Goal: Transaction & Acquisition: Purchase product/service

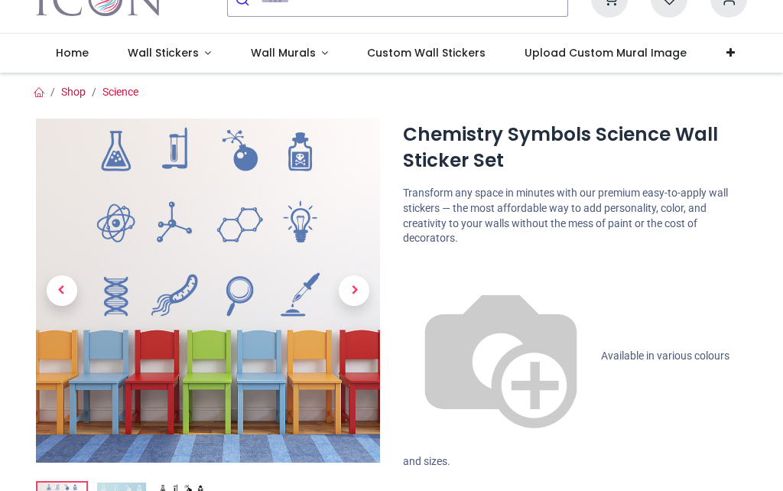
scroll to position [67, 0]
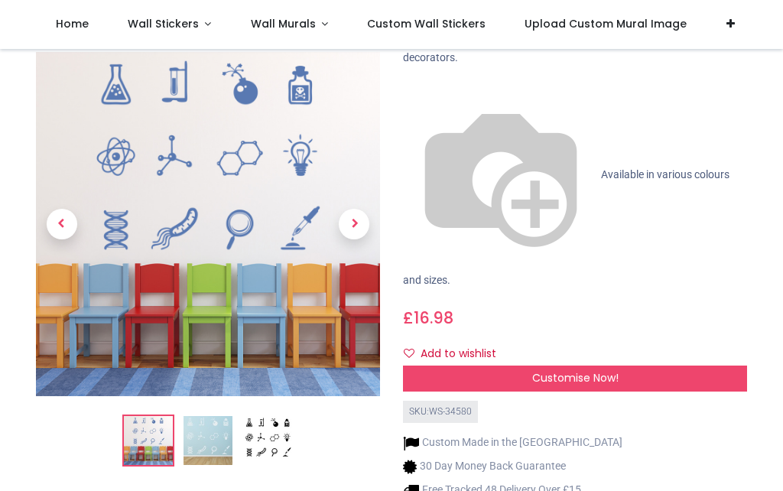
scroll to position [156, 0]
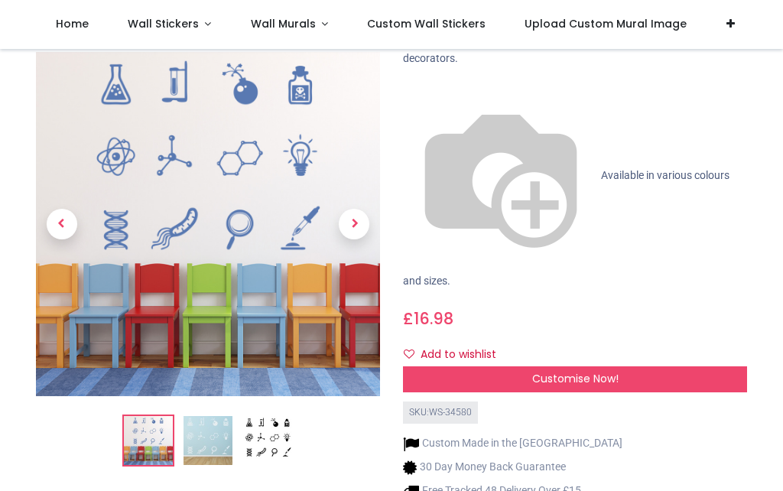
click at [193, 417] on img at bounding box center [208, 441] width 49 height 49
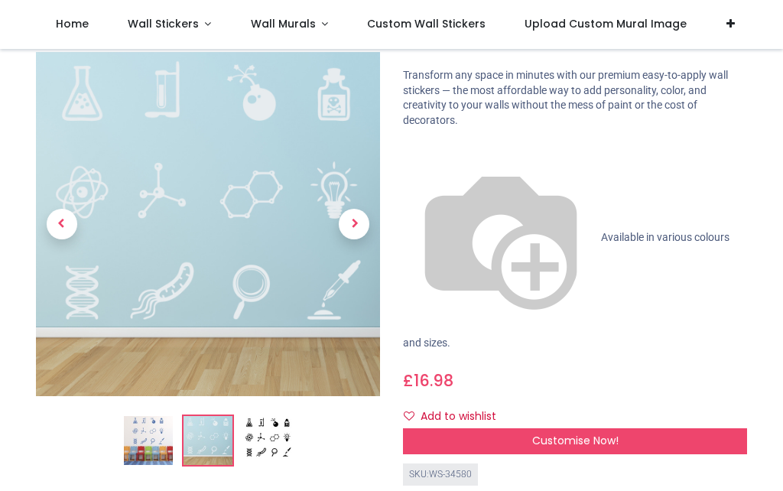
scroll to position [71, 0]
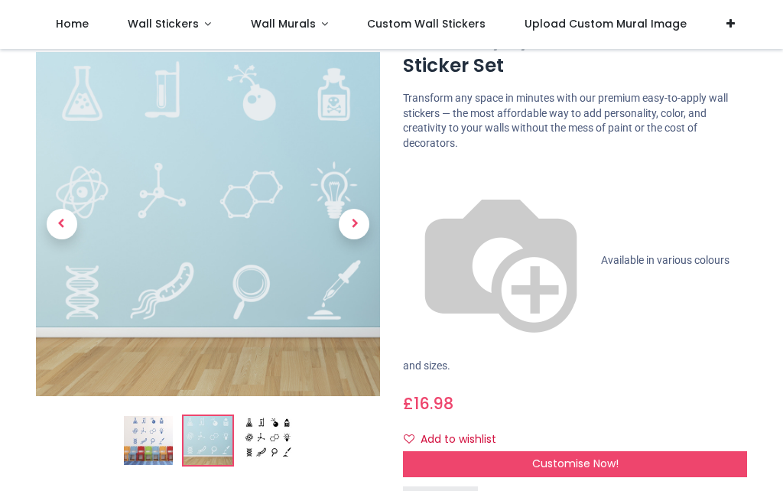
click at [257, 431] on img at bounding box center [267, 441] width 49 height 49
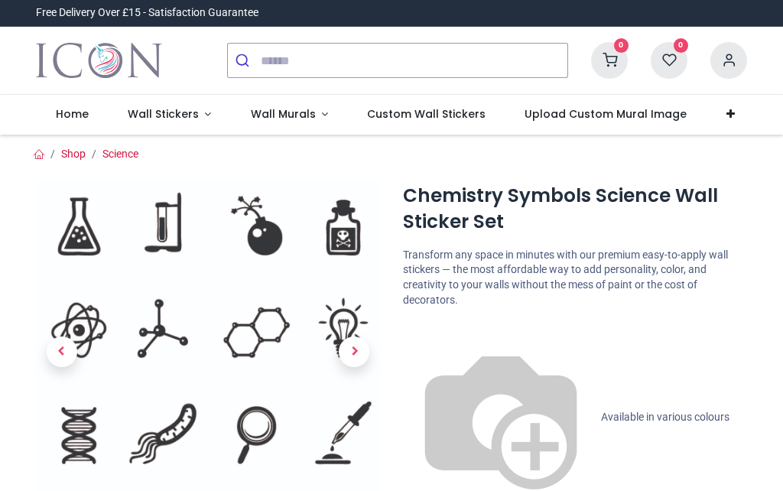
scroll to position [0, 0]
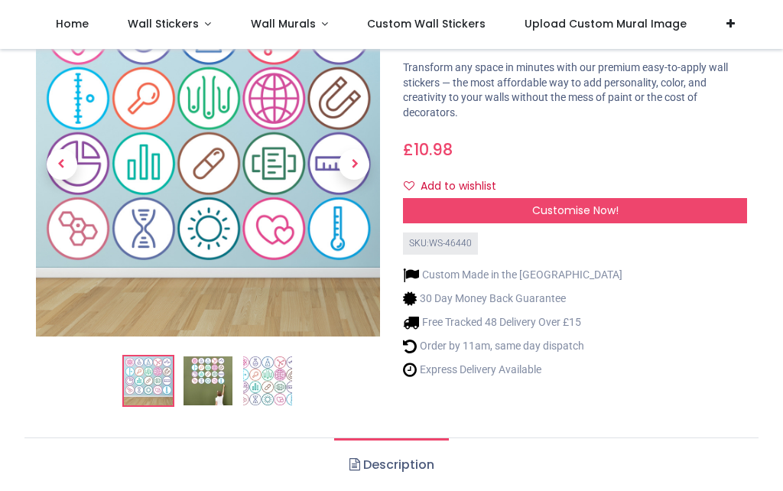
scroll to position [73, 0]
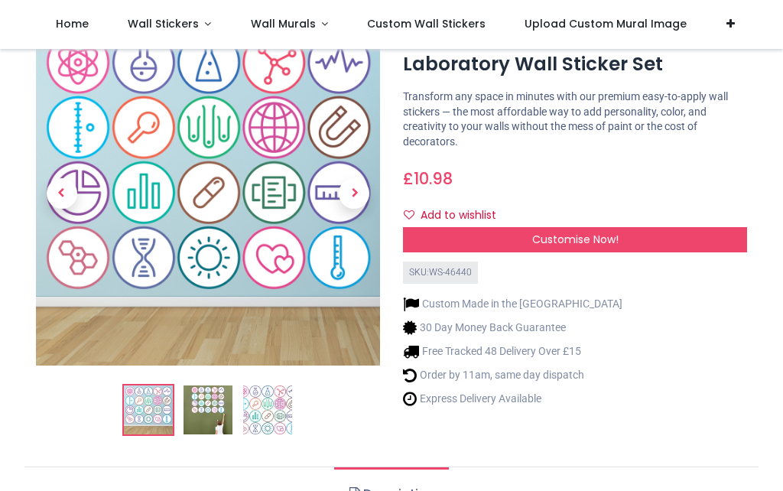
click at [567, 242] on span "Customise Now!" at bounding box center [575, 239] width 86 height 15
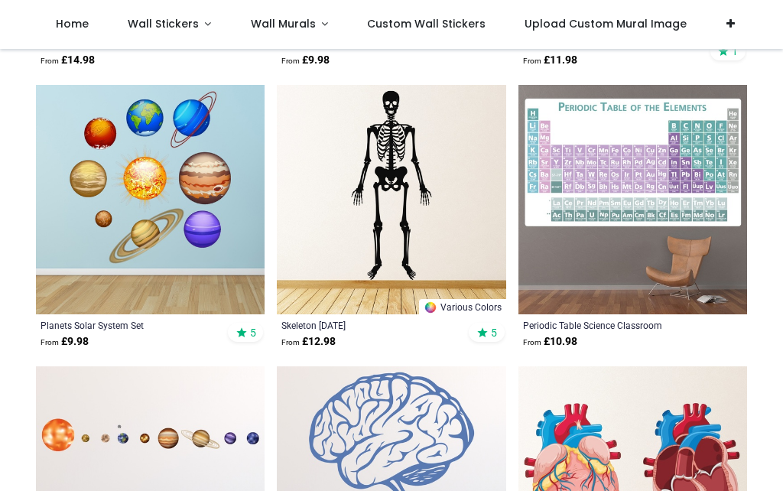
scroll to position [856, 0]
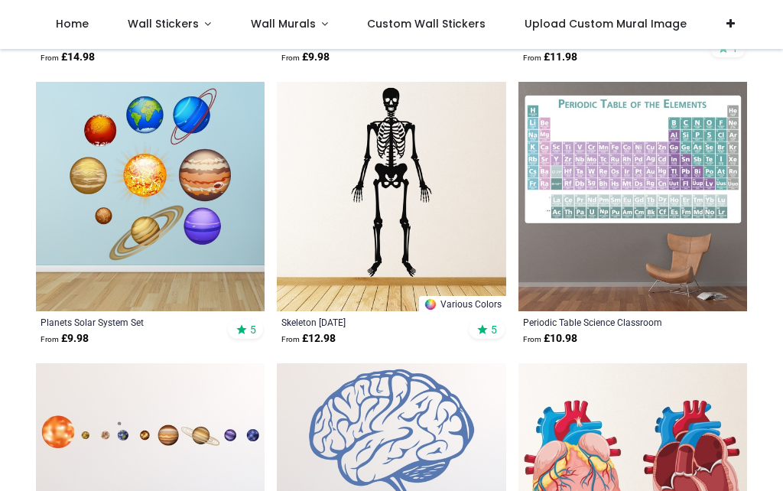
click at [126, 227] on img at bounding box center [150, 196] width 229 height 229
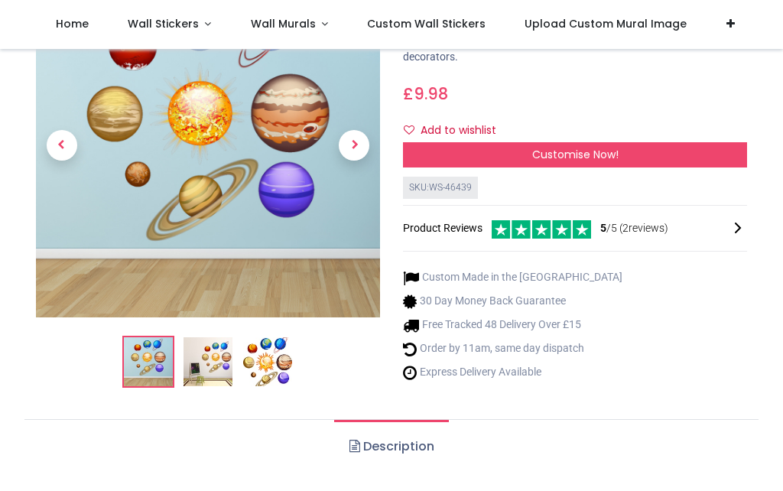
scroll to position [157, 0]
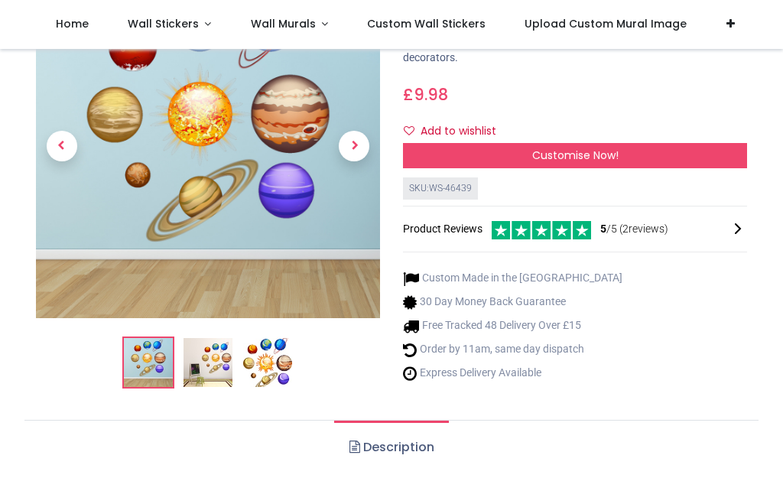
click at [643, 148] on div "Customise Now!" at bounding box center [575, 156] width 344 height 26
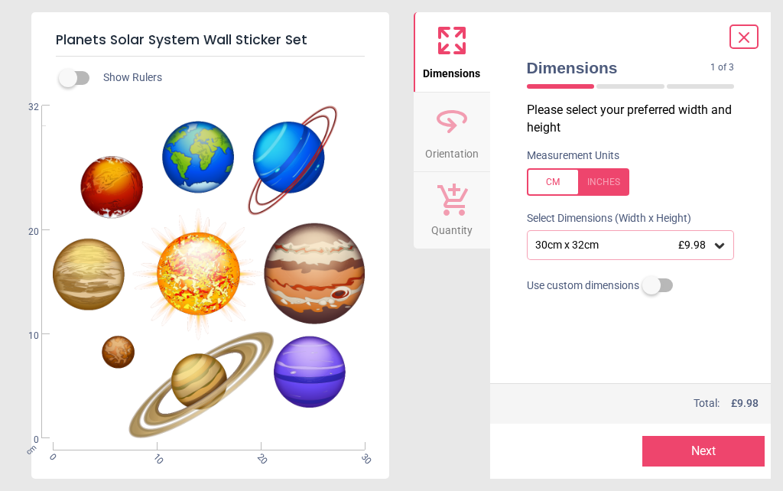
click at [726, 239] on icon at bounding box center [719, 245] width 15 height 15
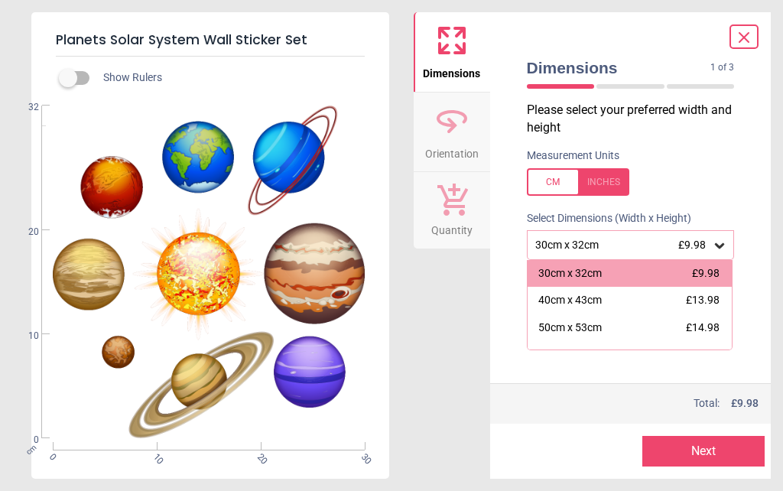
click at [455, 413] on div "Dimensions Orientation Quantity" at bounding box center [452, 245] width 76 height 466
click at [478, 313] on div "Dimensions Orientation Quantity" at bounding box center [452, 245] width 76 height 466
click at [756, 31] on div at bounding box center [743, 36] width 29 height 24
